Goal: Task Accomplishment & Management: Use online tool/utility

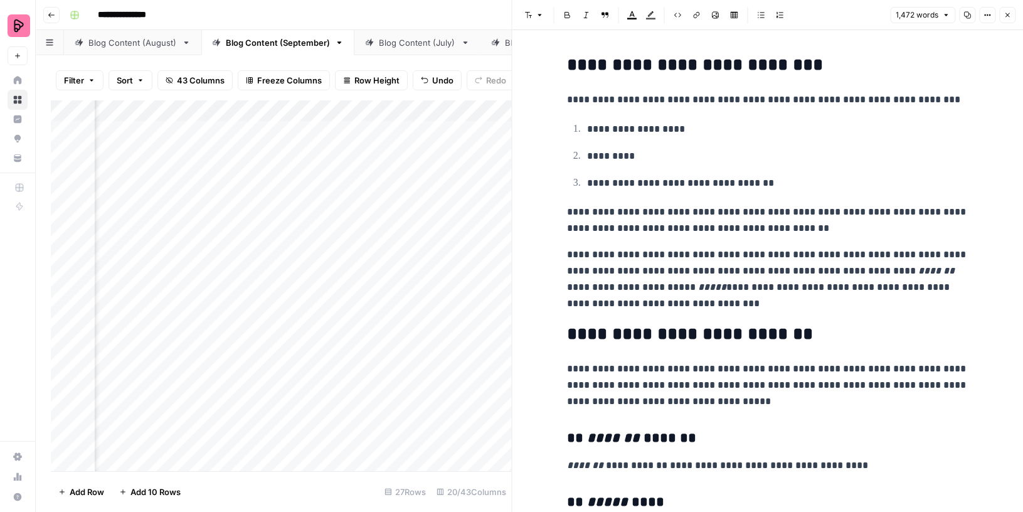
scroll to position [3505, 0]
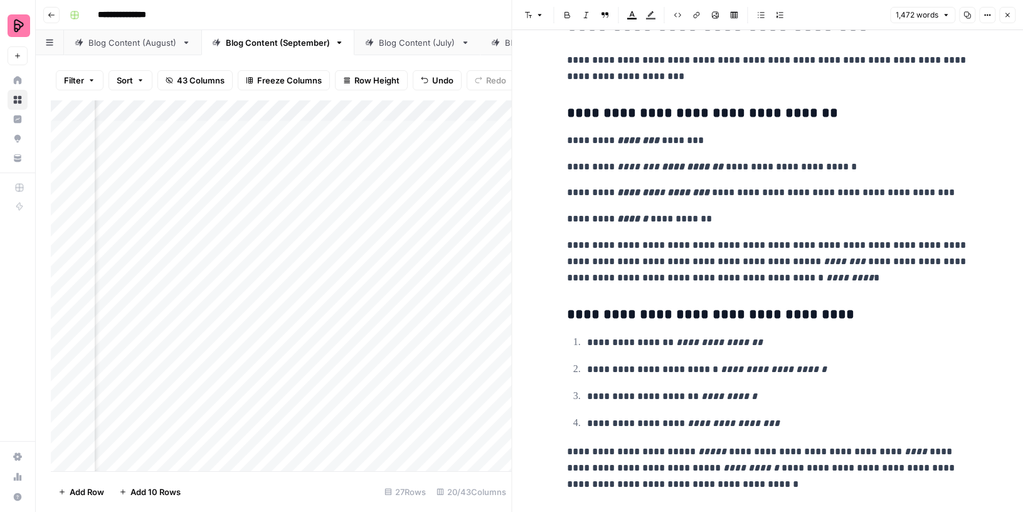
click at [1009, 9] on button "Close" at bounding box center [1007, 15] width 16 height 16
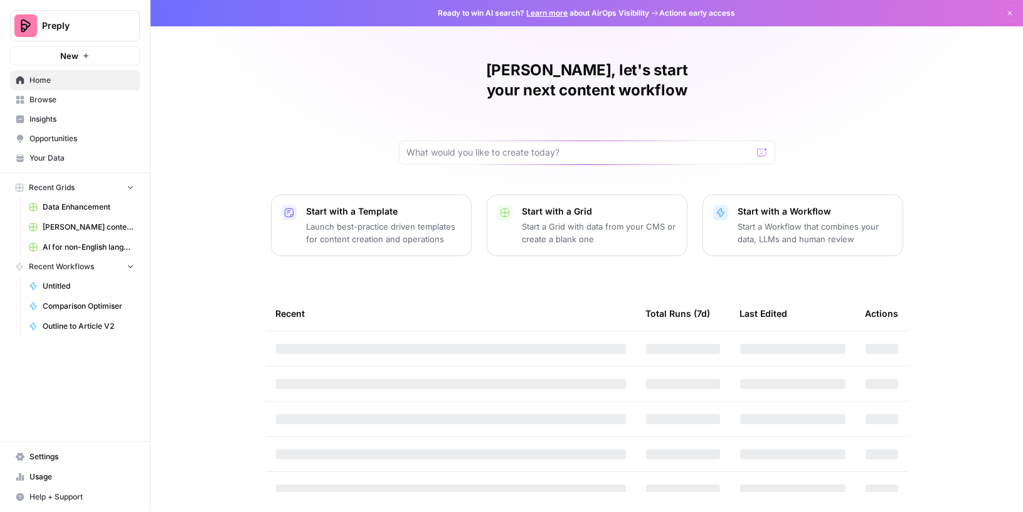
click at [52, 158] on span "Your Data" at bounding box center [81, 157] width 105 height 11
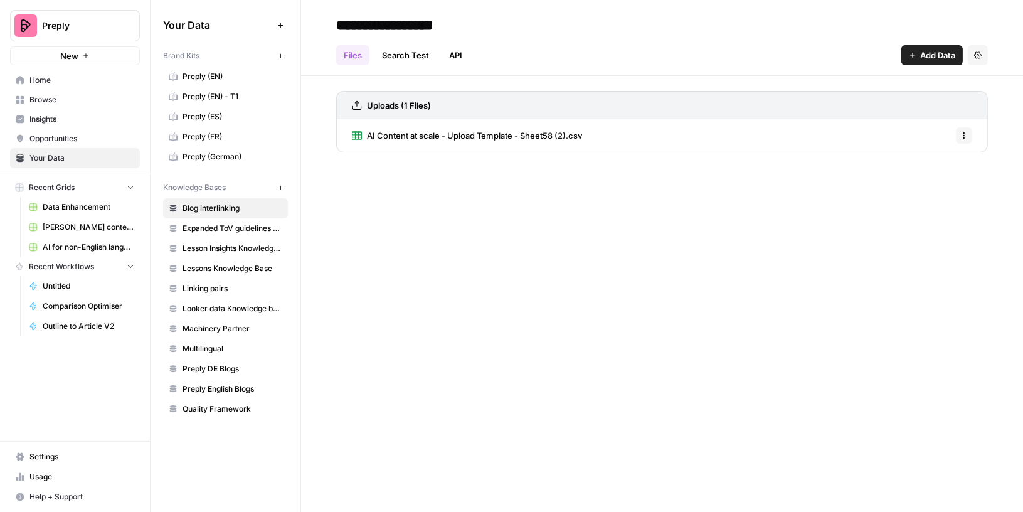
click at [65, 457] on span "Settings" at bounding box center [81, 456] width 105 height 11
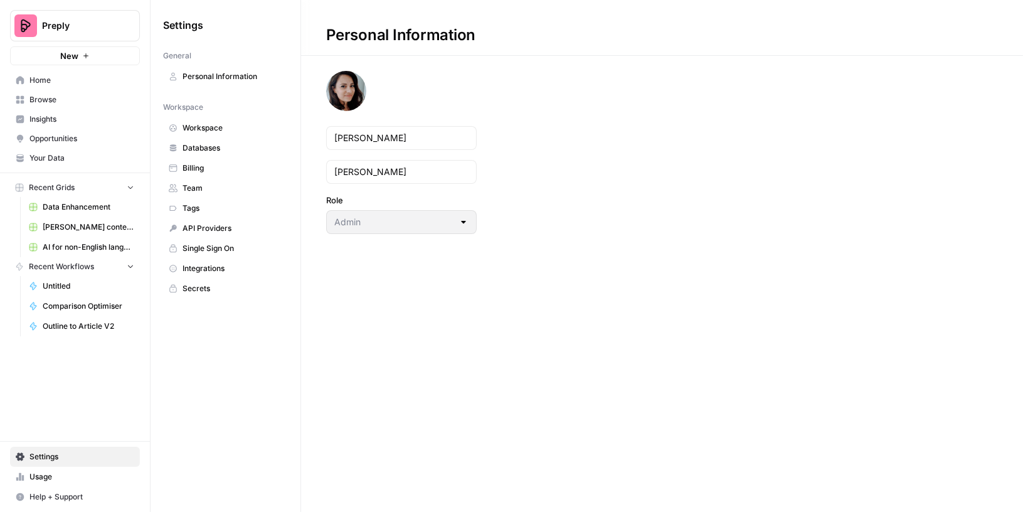
click at [191, 223] on span "API Providers" at bounding box center [232, 228] width 100 height 11
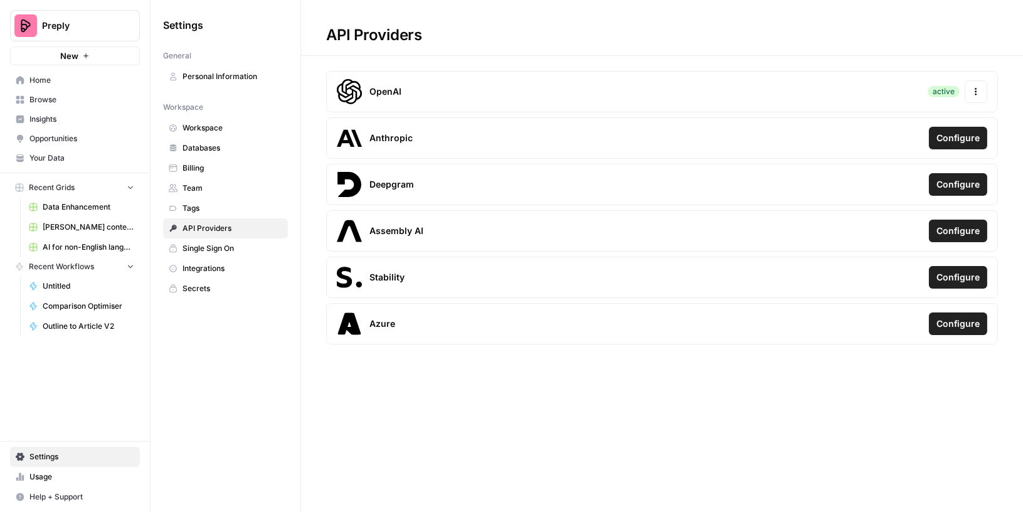
click at [210, 264] on span "Integrations" at bounding box center [232, 268] width 100 height 11
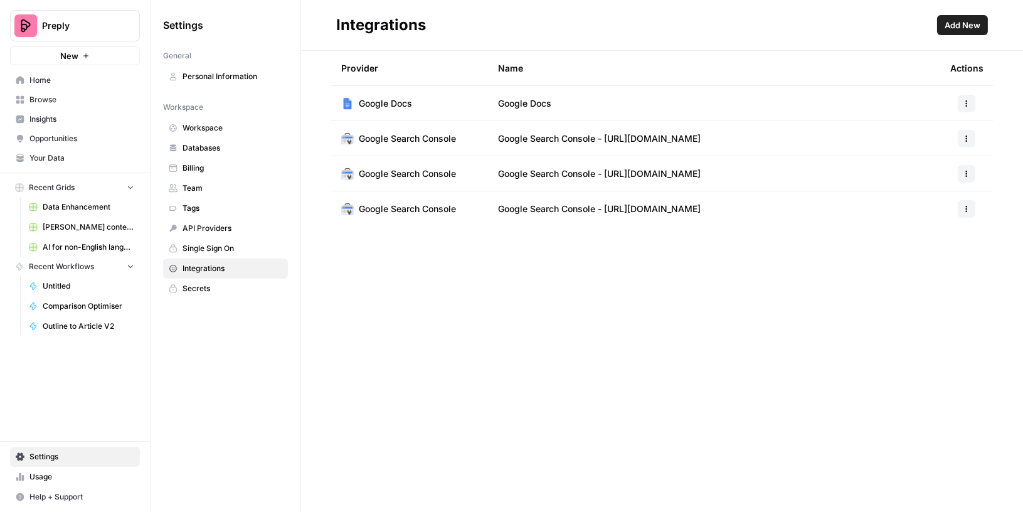
click at [976, 26] on span "Add New" at bounding box center [962, 25] width 36 height 13
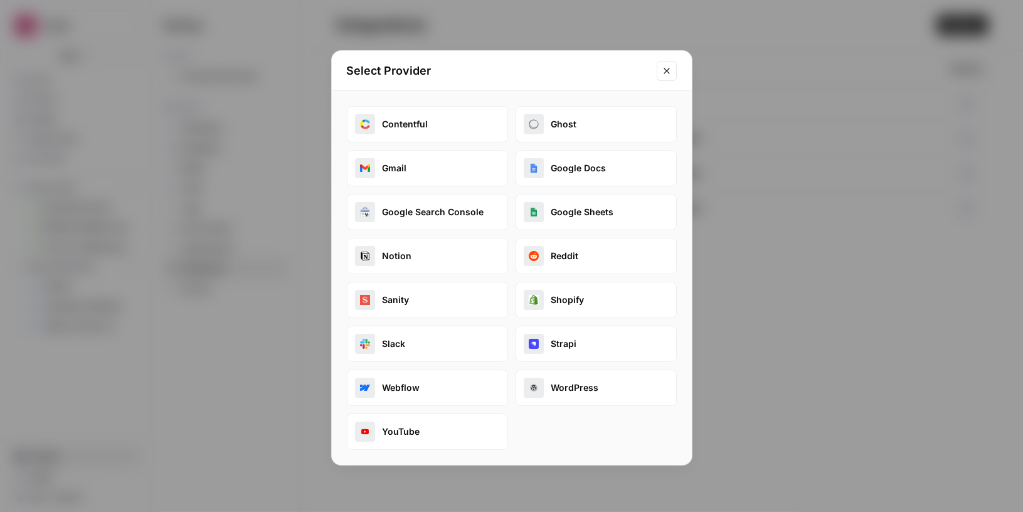
click at [577, 388] on button "WordPress" at bounding box center [595, 387] width 161 height 36
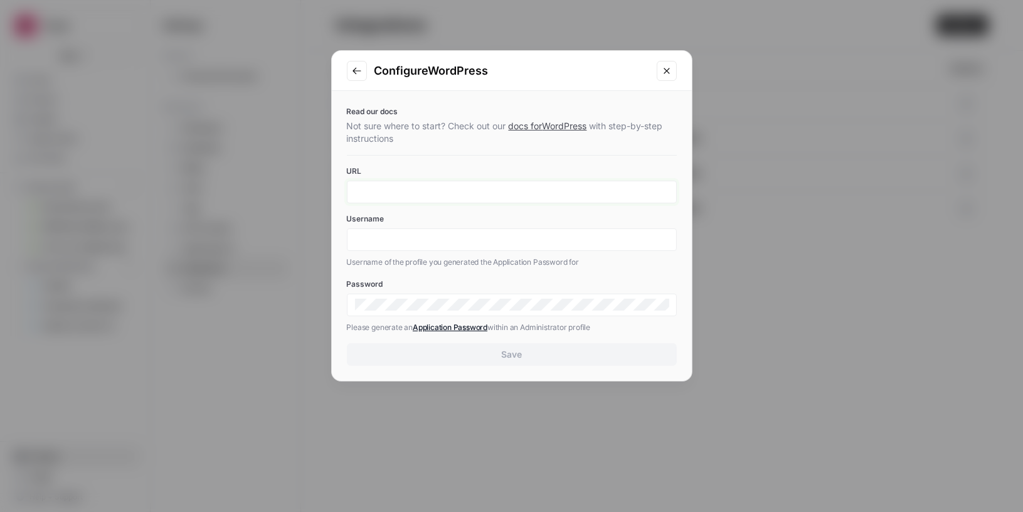
click at [524, 191] on input "URL" at bounding box center [511, 191] width 313 height 11
click at [525, 162] on div "Read our docs Not sure where to start? Check out our docs for WordPress with st…" at bounding box center [512, 236] width 360 height 290
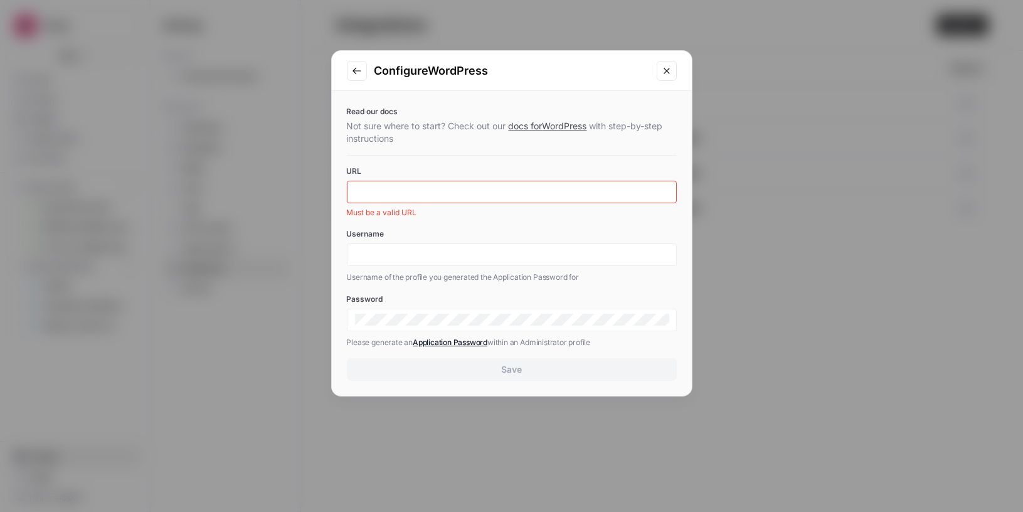
click at [463, 342] on link "Application Password" at bounding box center [450, 341] width 75 height 9
